Goal: Task Accomplishment & Management: Manage account settings

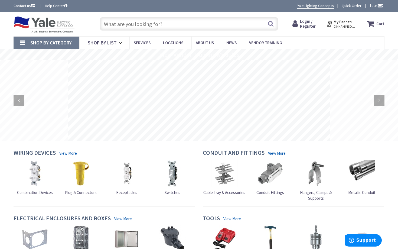
click at [310, 24] on span "Login / Register" at bounding box center [308, 24] width 16 height 10
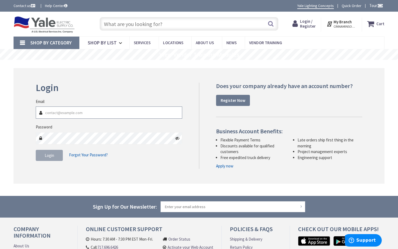
type input "[EMAIL_ADDRESS][DOMAIN_NAME]"
click at [178, 139] on icon at bounding box center [177, 138] width 4 height 4
